Goal: Task Accomplishment & Management: Use online tool/utility

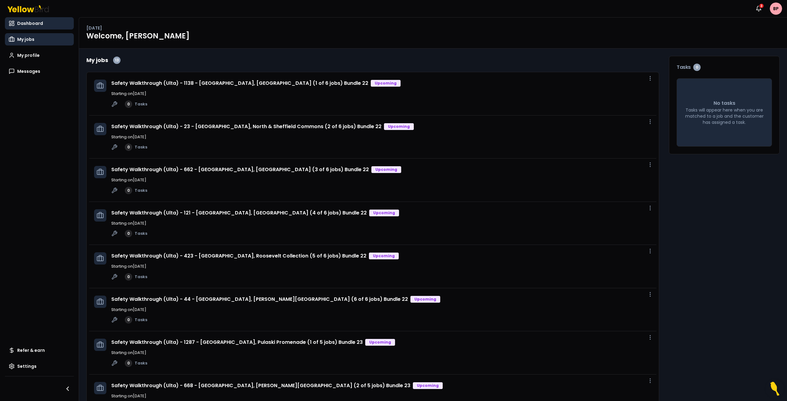
click at [28, 41] on span "My jobs" at bounding box center [25, 39] width 17 height 6
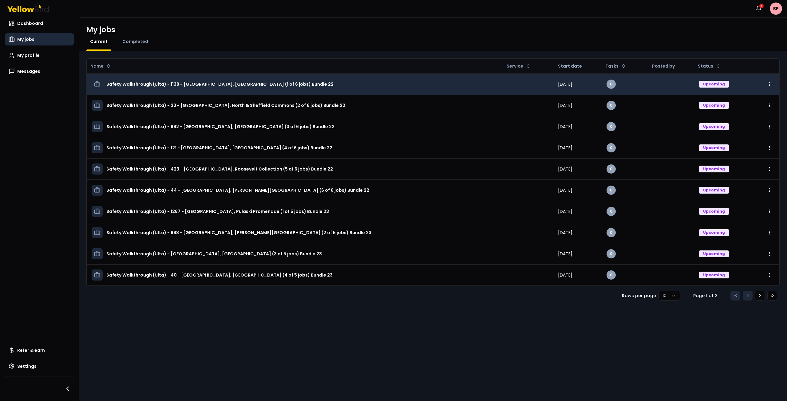
click at [273, 85] on h3 "Safety Walkthrough (Ulta) - 1138 - [GEOGRAPHIC_DATA], [GEOGRAPHIC_DATA] (1 of 6…" at bounding box center [219, 84] width 227 height 11
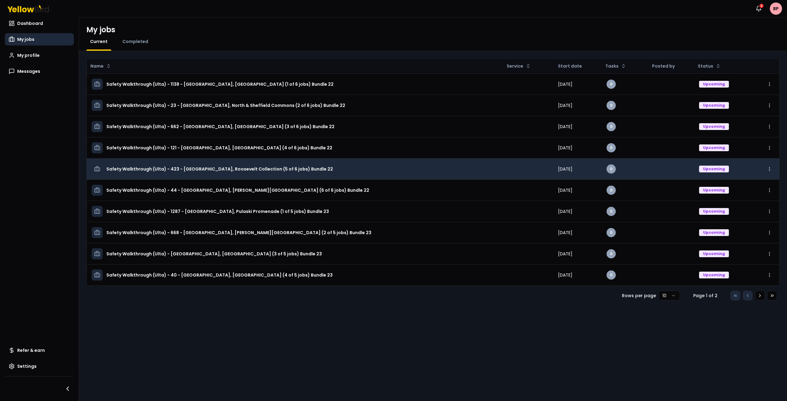
click at [238, 167] on h3 "Safety Walkthrough (Ulta) - 423 - [GEOGRAPHIC_DATA], Roosevelt Collection (5 of…" at bounding box center [219, 168] width 226 height 11
click at [226, 165] on h3 "Safety Walkthrough (Ulta) - 423 - [GEOGRAPHIC_DATA], Roosevelt Collection (5 of…" at bounding box center [219, 168] width 226 height 11
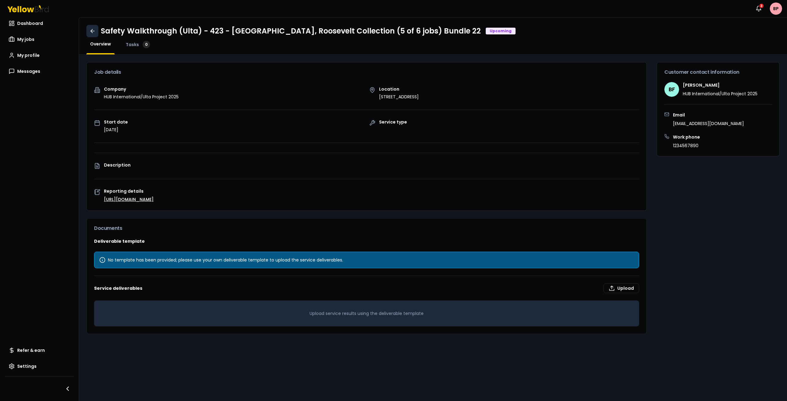
click at [94, 28] on icon at bounding box center [92, 31] width 6 height 6
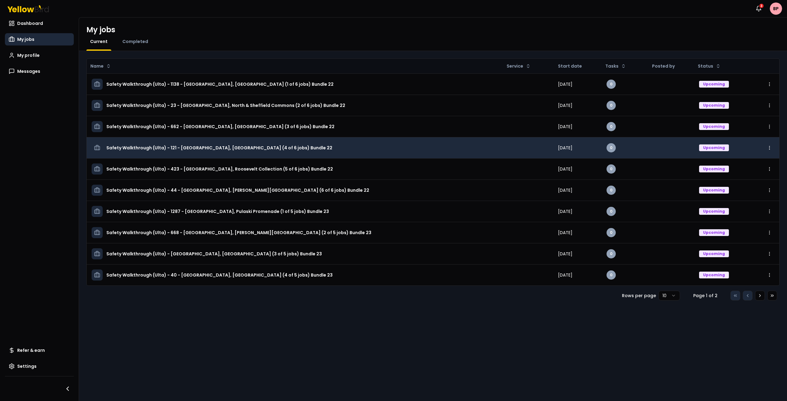
click at [258, 147] on h3 "Safety Walkthrough (Ulta) - 121 - [GEOGRAPHIC_DATA], [GEOGRAPHIC_DATA] (4 of 6 …" at bounding box center [219, 147] width 226 height 11
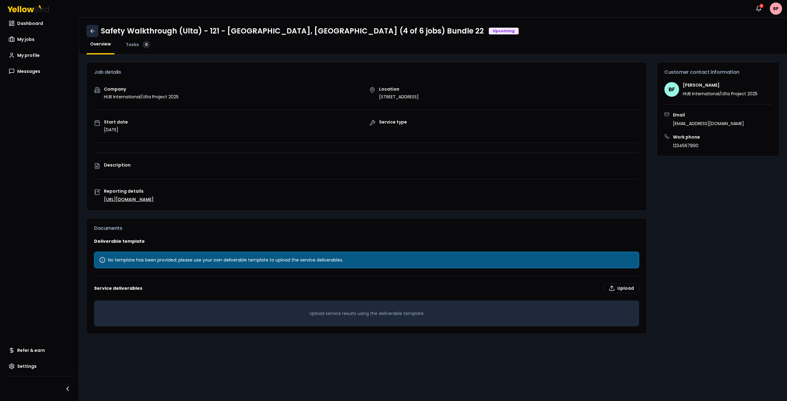
click at [95, 31] on icon at bounding box center [92, 31] width 6 height 6
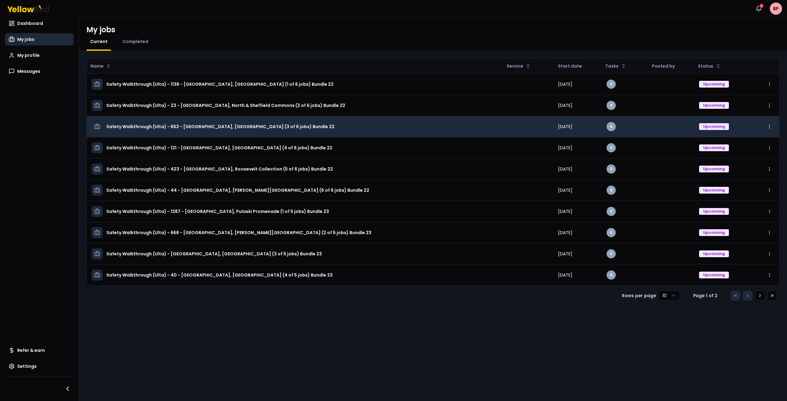
click at [242, 125] on h3 "Safety Walkthrough (Ulta) - 662 - [GEOGRAPHIC_DATA], [GEOGRAPHIC_DATA] (3 of 6 …" at bounding box center [220, 126] width 228 height 11
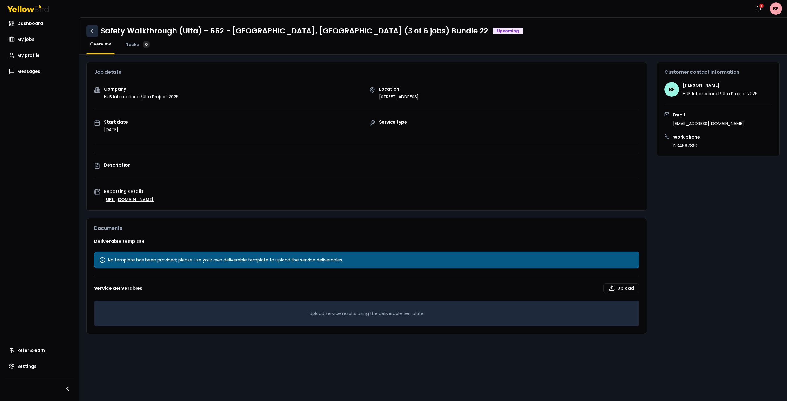
click at [92, 31] on icon at bounding box center [92, 31] width 6 height 6
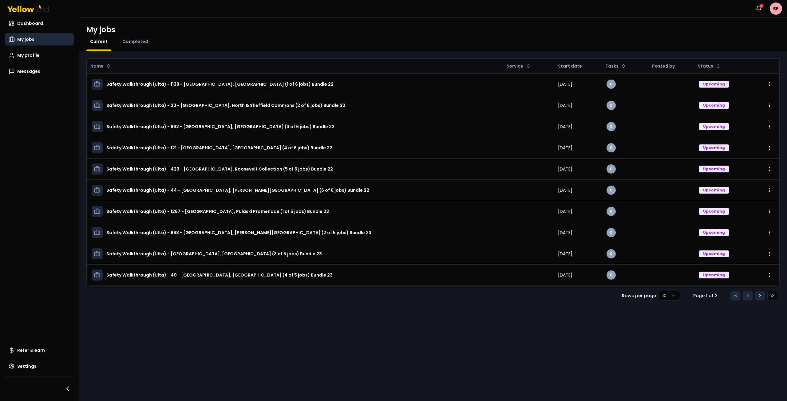
click at [761, 297] on icon at bounding box center [759, 295] width 5 height 5
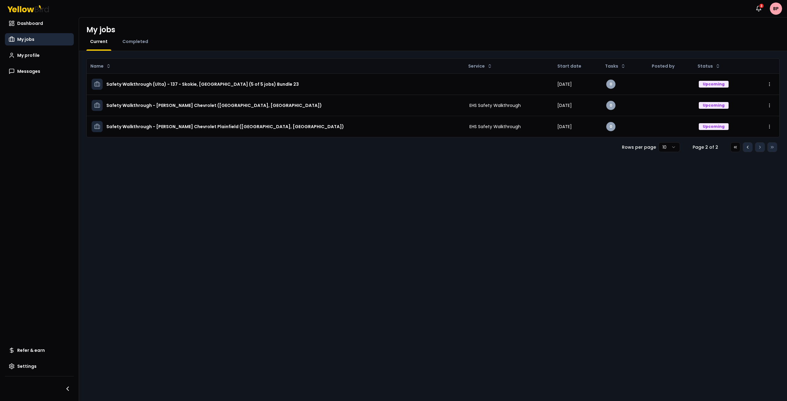
click at [746, 149] on icon at bounding box center [747, 147] width 5 height 5
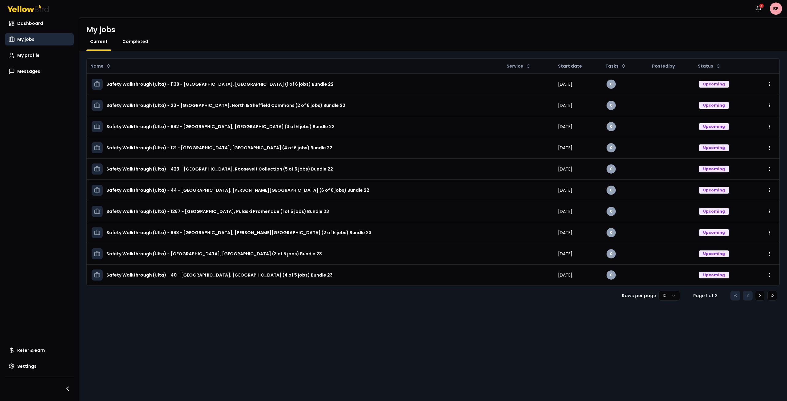
click at [140, 39] on span "Completed" at bounding box center [135, 41] width 26 height 6
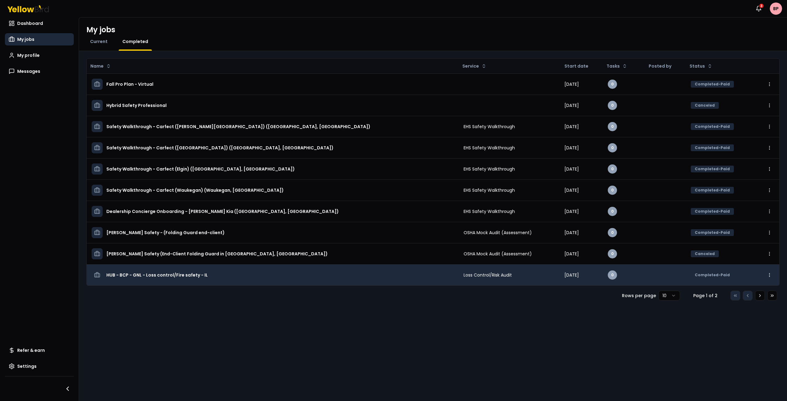
click at [463, 276] on span "Loss Control/Risk Audit" at bounding box center [487, 275] width 48 height 6
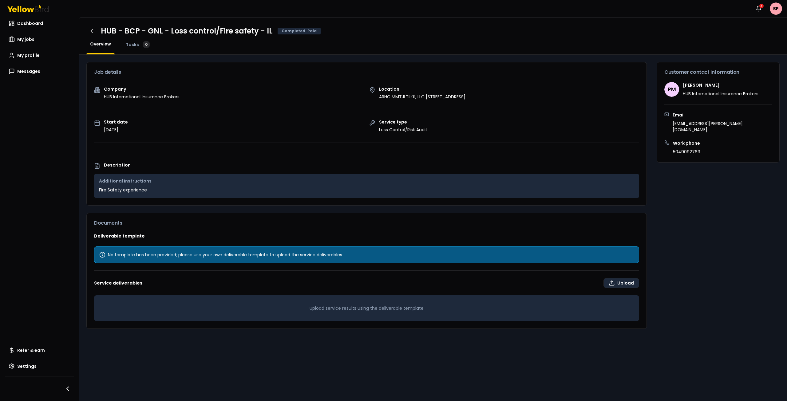
click at [627, 281] on label "Upload" at bounding box center [621, 283] width 36 height 10
click at [627, 281] on input "Upload" at bounding box center [487, 283] width 787 height 12
